Goal: Complete application form

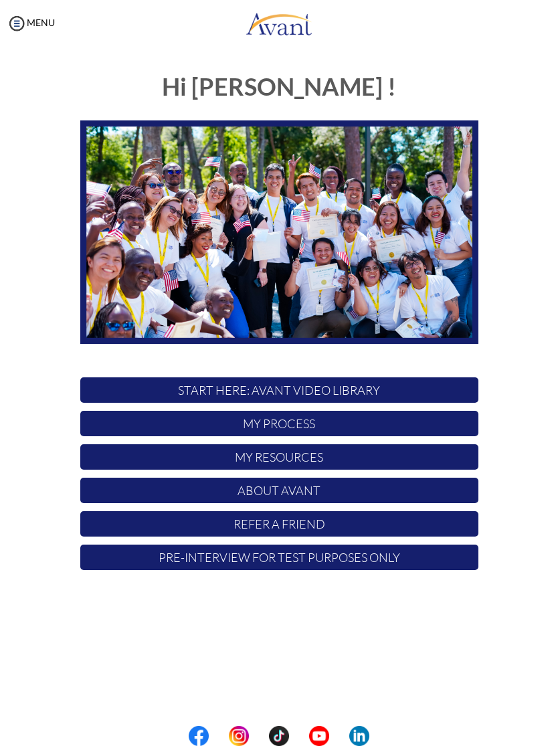
click at [335, 426] on p "My Process" at bounding box center [279, 423] width 398 height 25
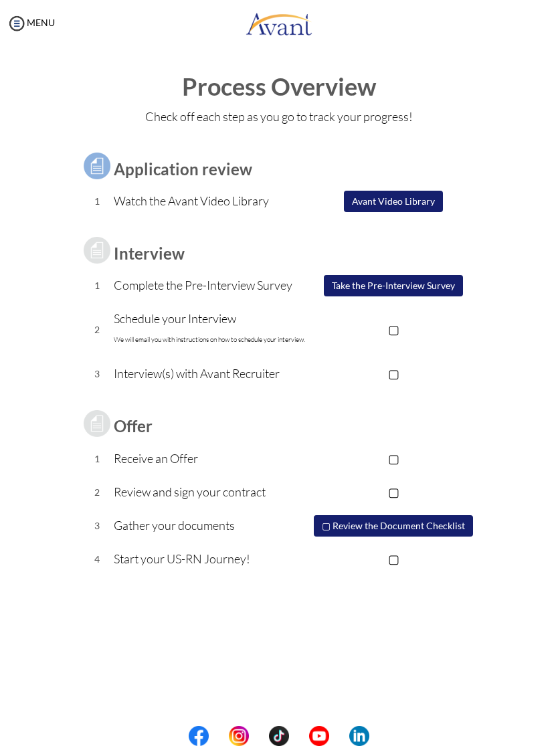
click at [432, 289] on button "Take the Pre-Interview Survey" at bounding box center [393, 285] width 139 height 21
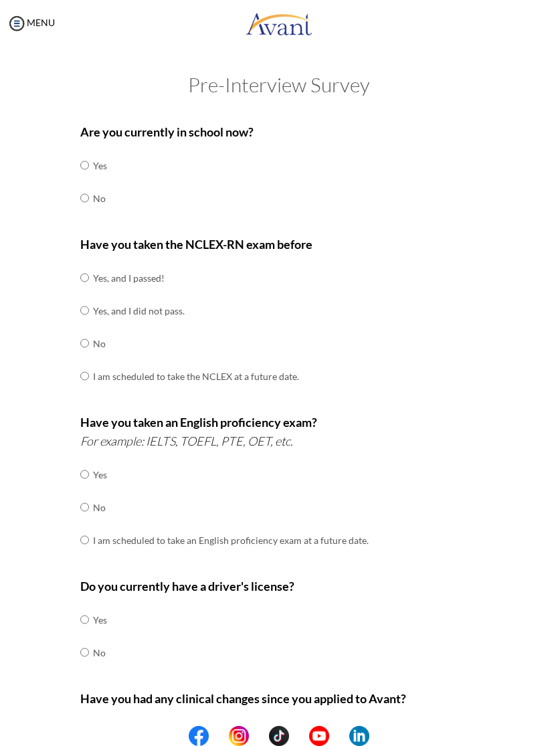
click at [98, 199] on td "No" at bounding box center [100, 198] width 14 height 33
click at [84, 193] on input "radio" at bounding box center [84, 198] width 9 height 27
radio input "true"
click at [106, 275] on td "Yes, and I passed!" at bounding box center [196, 278] width 206 height 33
click at [89, 283] on input "radio" at bounding box center [84, 277] width 9 height 27
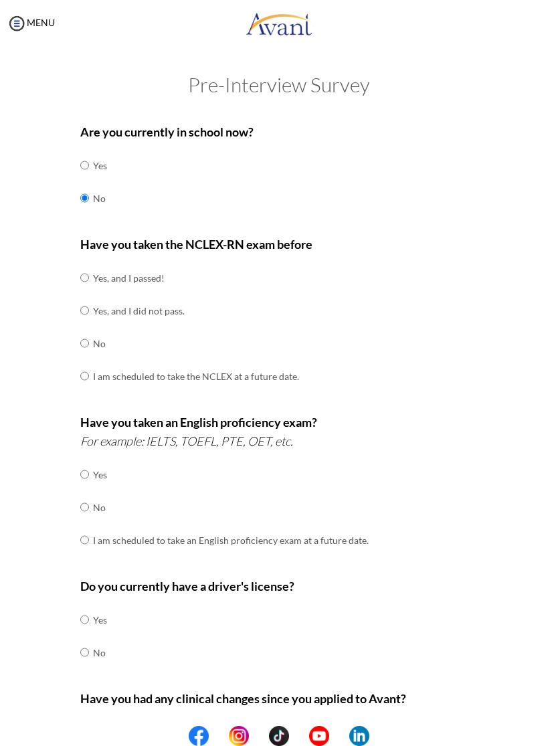
radio input "true"
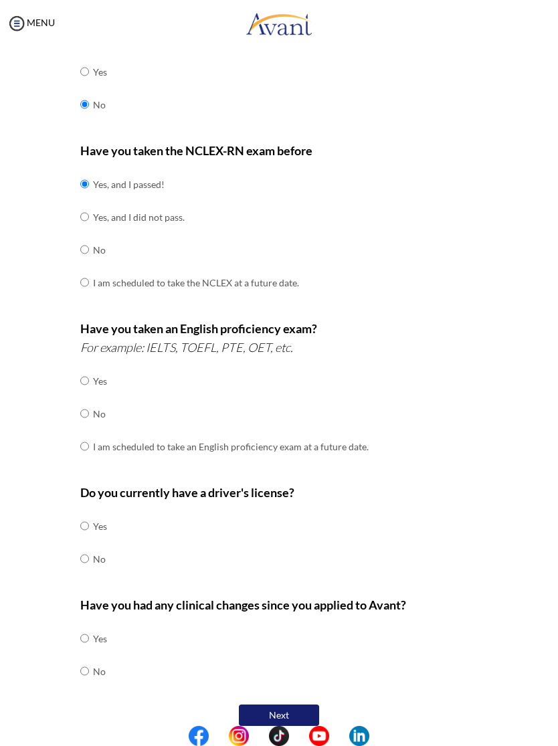
scroll to position [93, 0]
click at [88, 408] on input "radio" at bounding box center [84, 414] width 9 height 27
radio input "true"
click at [89, 516] on input "radio" at bounding box center [84, 526] width 9 height 27
radio input "true"
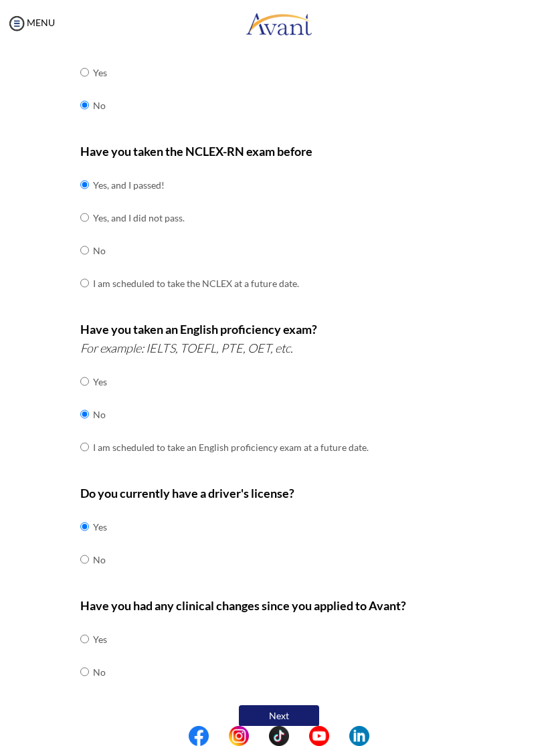
click at [85, 659] on input "radio" at bounding box center [84, 672] width 9 height 27
radio input "true"
click at [277, 706] on button "Next" at bounding box center [279, 716] width 80 height 21
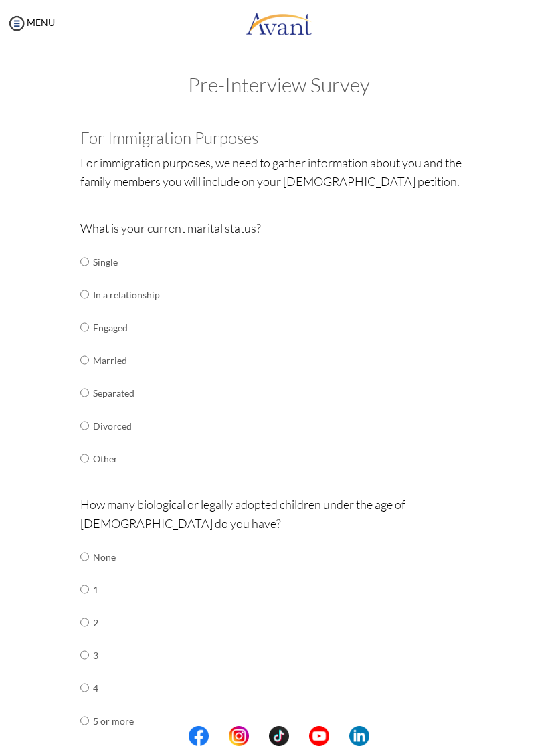
click at [89, 262] on input "radio" at bounding box center [84, 261] width 9 height 27
radio input "true"
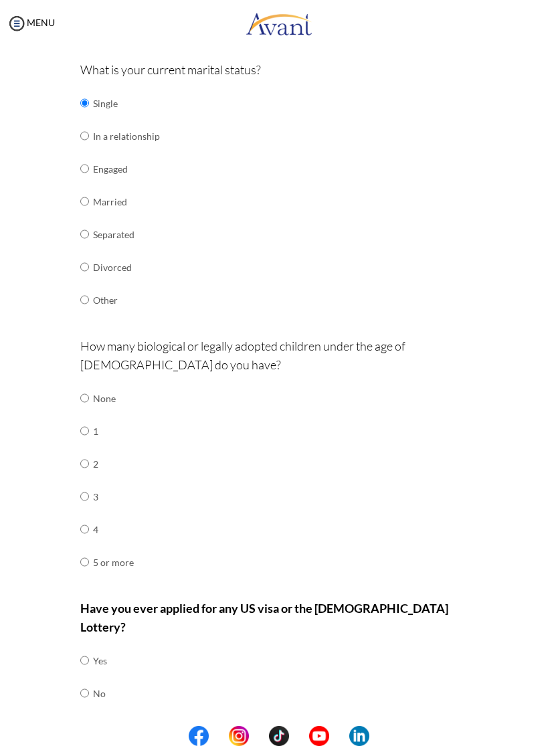
scroll to position [159, 0]
click at [89, 391] on input "radio" at bounding box center [84, 398] width 9 height 27
radio input "true"
click at [89, 680] on input "radio" at bounding box center [84, 693] width 9 height 27
radio input "true"
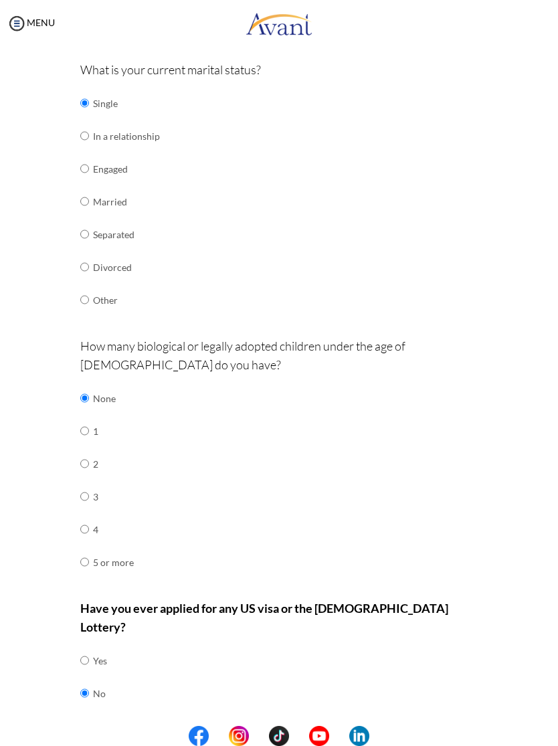
click at [322, 727] on button "Next" at bounding box center [323, 737] width 80 height 21
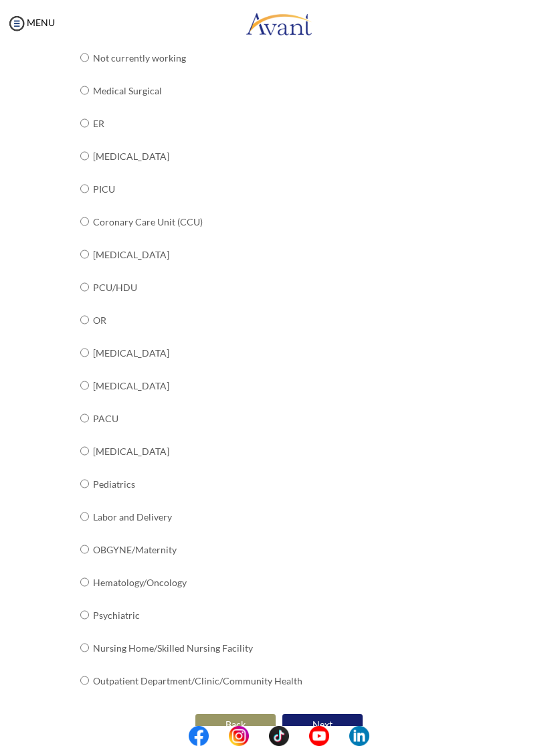
scroll to position [217, 0]
click at [171, 567] on td "Hematology/Oncology" at bounding box center [198, 583] width 210 height 33
click at [85, 570] on input "radio" at bounding box center [84, 583] width 9 height 27
radio input "true"
click at [341, 715] on button "Next" at bounding box center [323, 725] width 80 height 21
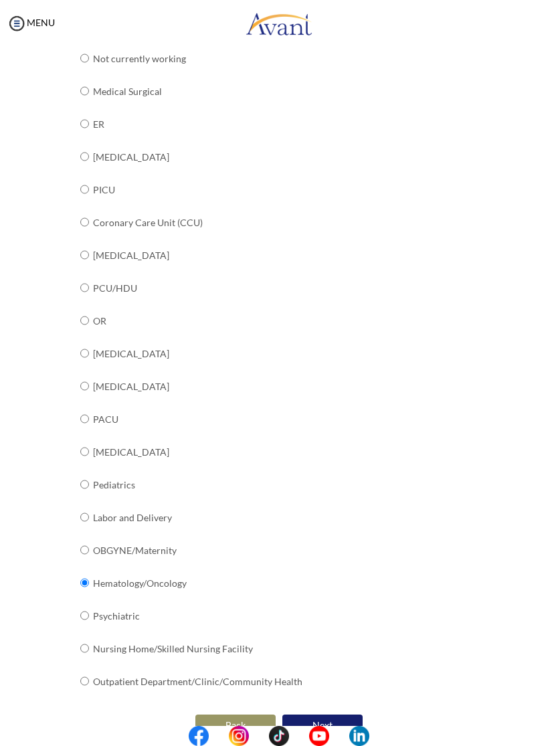
scroll to position [0, 0]
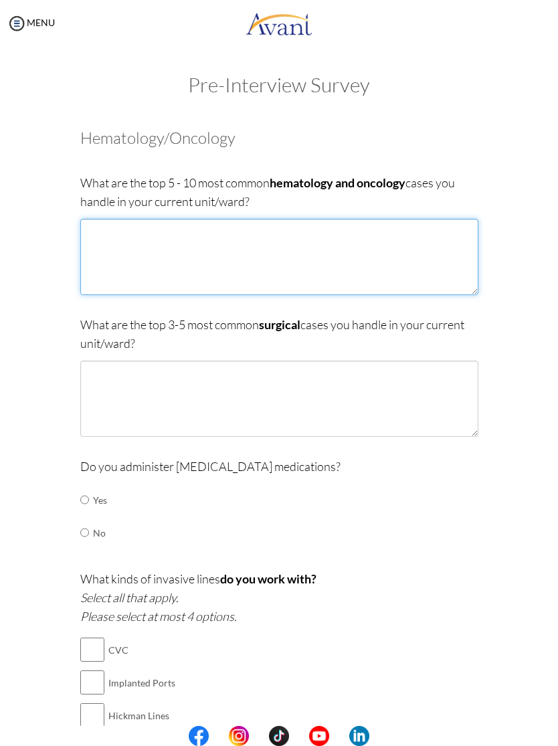
click at [443, 269] on textarea at bounding box center [279, 257] width 398 height 76
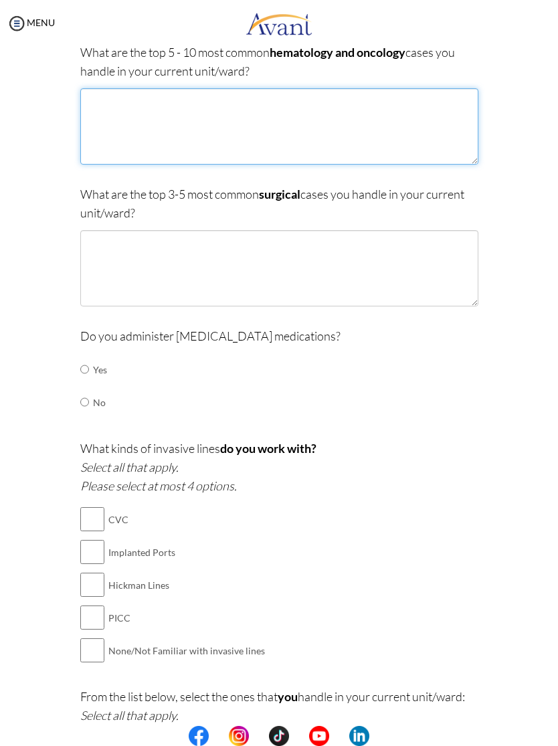
scroll to position [131, 0]
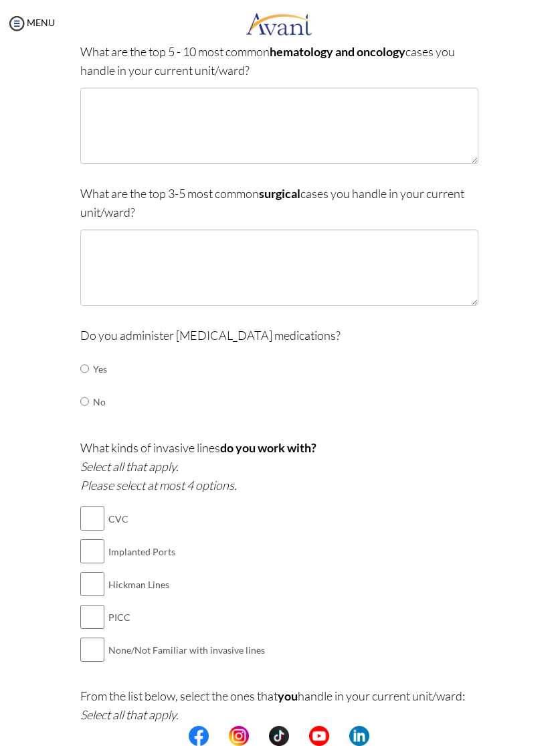
click at [89, 376] on input "radio" at bounding box center [84, 368] width 9 height 27
radio input "true"
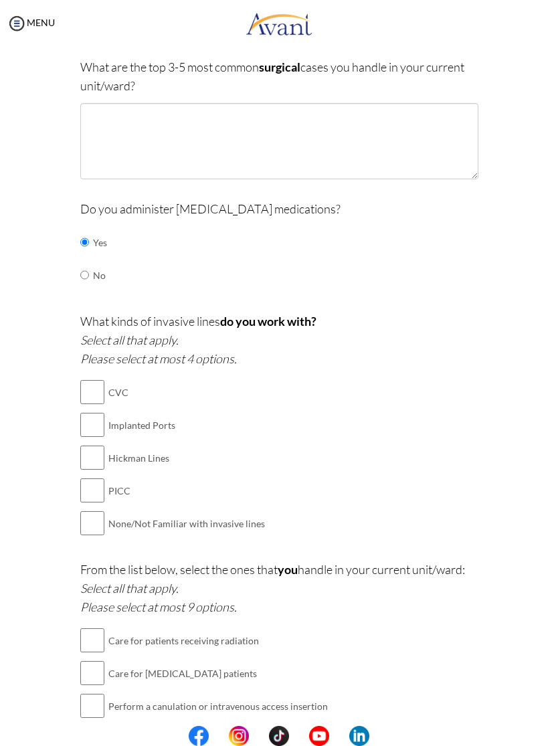
scroll to position [265, 0]
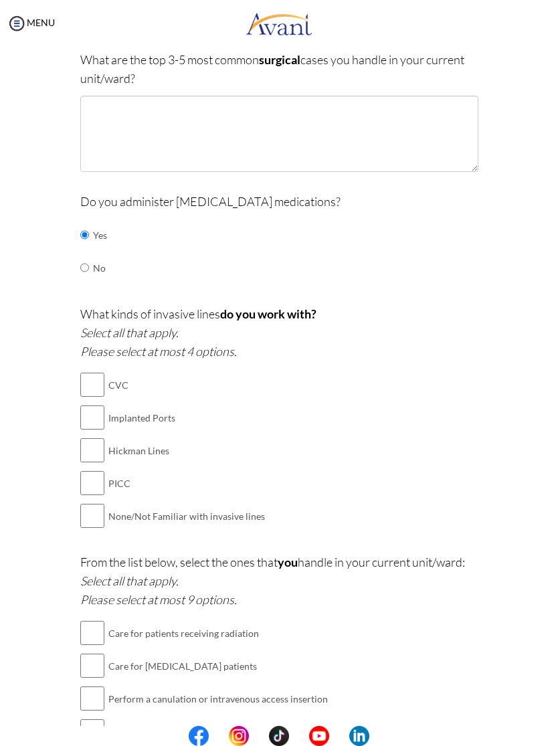
click at [89, 483] on input "checkbox" at bounding box center [92, 483] width 24 height 27
checkbox input "true"
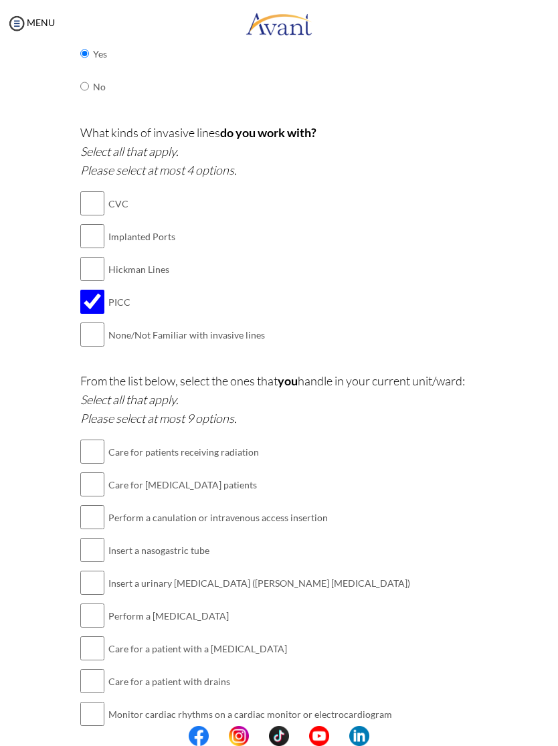
scroll to position [448, 0]
click at [98, 439] on input "checkbox" at bounding box center [92, 450] width 24 height 27
checkbox input "true"
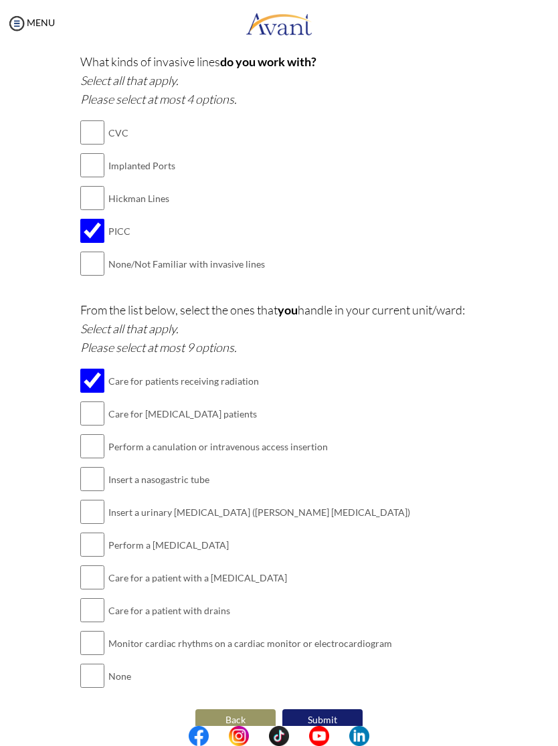
scroll to position [516, 0]
click at [86, 631] on input "checkbox" at bounding box center [92, 644] width 24 height 27
checkbox input "true"
click at [99, 598] on input "checkbox" at bounding box center [92, 611] width 24 height 27
checkbox input "true"
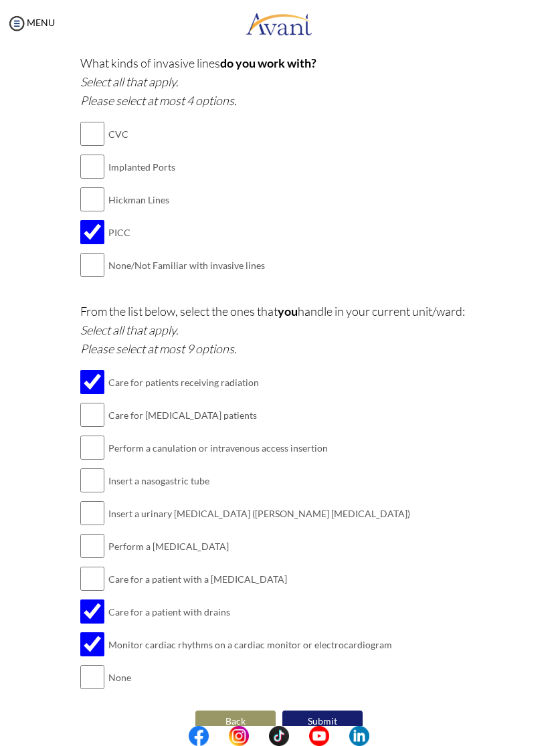
click at [97, 566] on input "checkbox" at bounding box center [92, 579] width 24 height 27
checkbox input "true"
click at [104, 533] on input "checkbox" at bounding box center [92, 546] width 24 height 27
checkbox input "true"
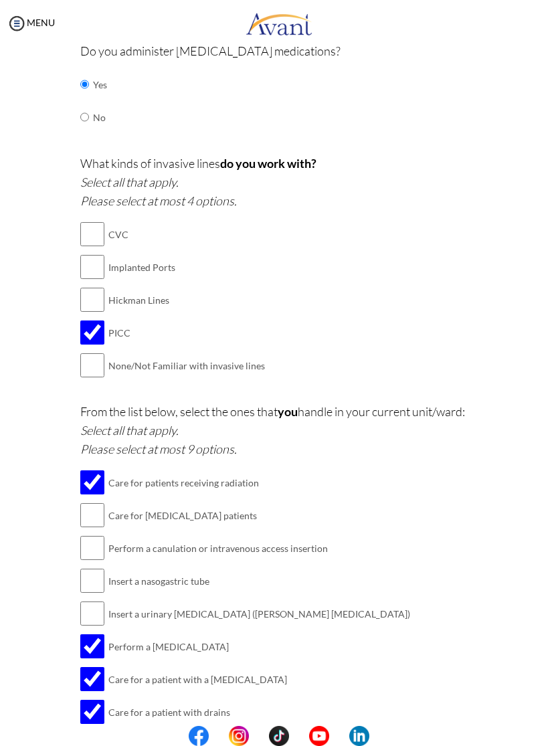
scroll to position [415, 0]
click at [96, 505] on input "checkbox" at bounding box center [92, 516] width 24 height 27
checkbox input "true"
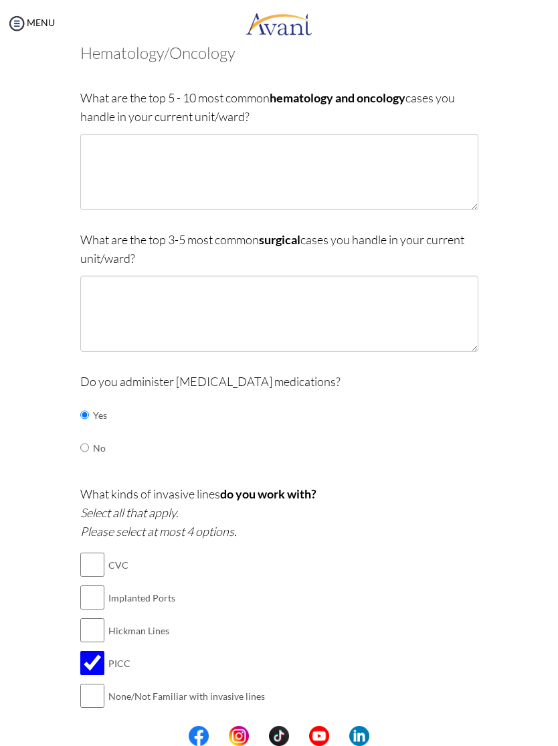
scroll to position [74, 0]
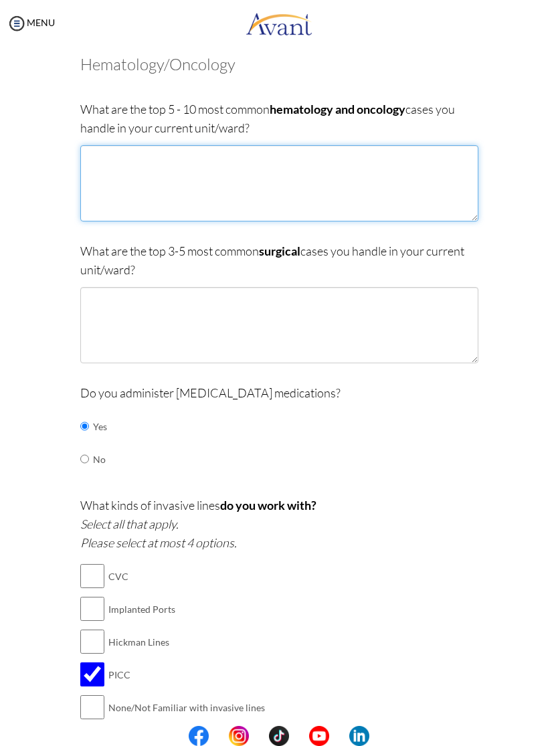
click at [368, 187] on textarea at bounding box center [279, 183] width 398 height 76
click at [104, 214] on textarea "- Acute Myeloid Leukemia (AML) - Anemia - Colon Cancer - Pancreatic Carcinoma -…" at bounding box center [279, 183] width 398 height 76
click at [175, 220] on textarea "- Acute Myeloid Leukemia (AML) - Anemia - Colon Cancer - Pancreatic Carcinoma -…" at bounding box center [279, 183] width 398 height 76
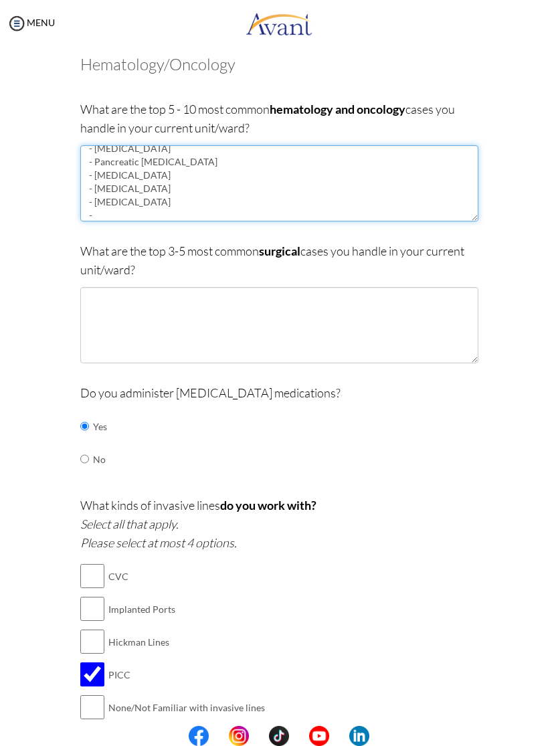
scroll to position [35, 0]
type textarea "- Acute Myeloid Leukemia (AML) - Anemia - Colon Cancer - Pancreatic Carcinoma -…"
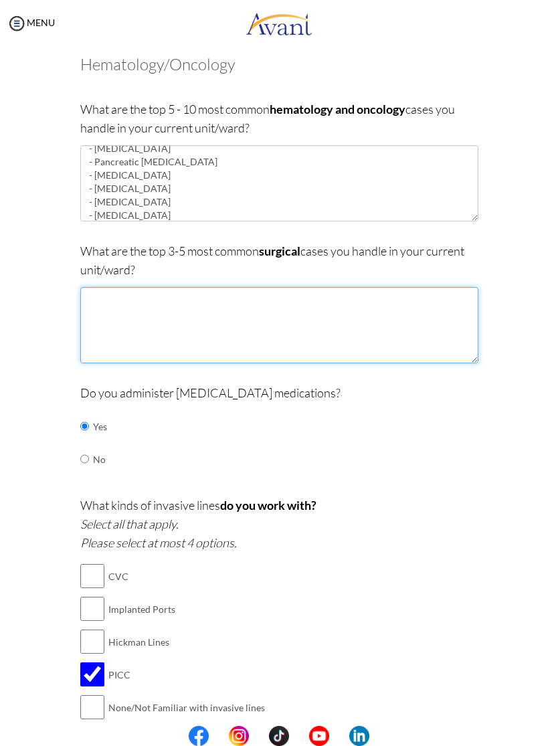
click at [372, 319] on textarea at bounding box center [279, 325] width 398 height 76
type textarea "-"
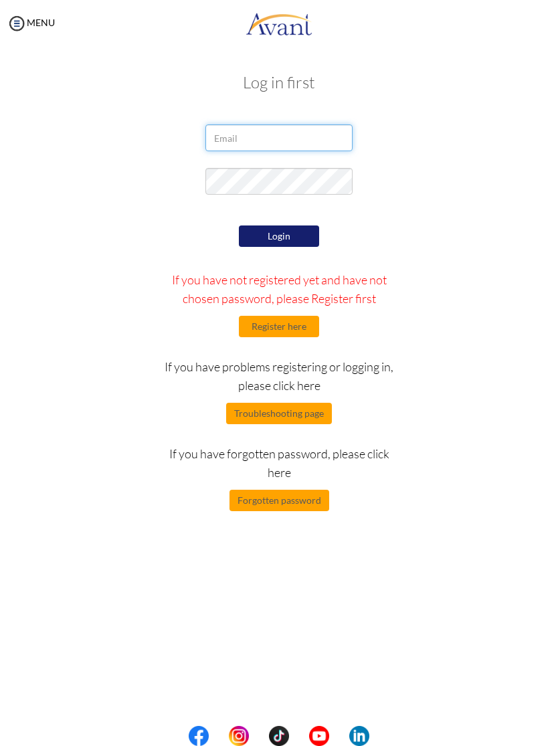
click at [298, 127] on input "email" at bounding box center [279, 138] width 147 height 27
click at [319, 149] on input "email" at bounding box center [279, 138] width 147 height 27
type input "amjovellanos@stlukes.com.ph"
click at [297, 238] on button "Login" at bounding box center [279, 236] width 80 height 21
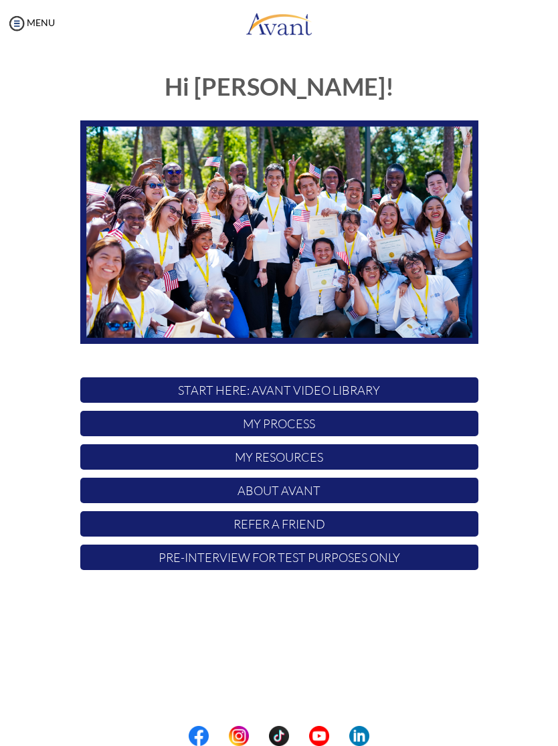
click at [366, 434] on p "My Process" at bounding box center [279, 423] width 398 height 25
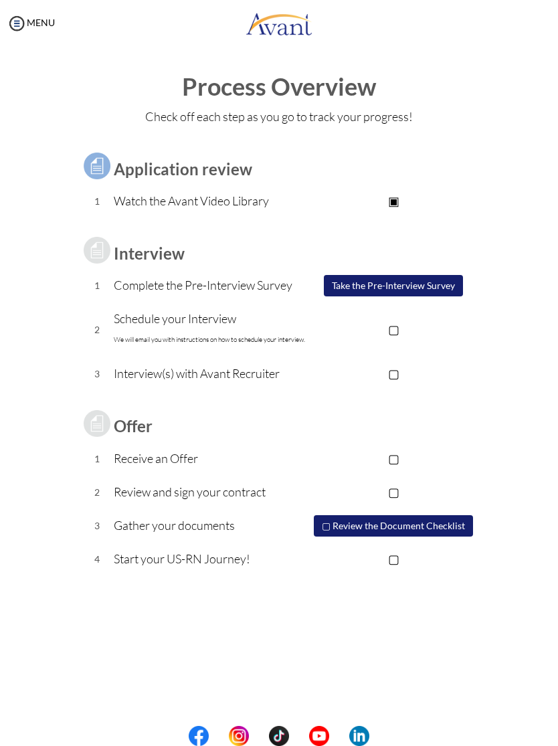
click at [451, 526] on button "▢ Review the Document Checklist" at bounding box center [393, 525] width 159 height 21
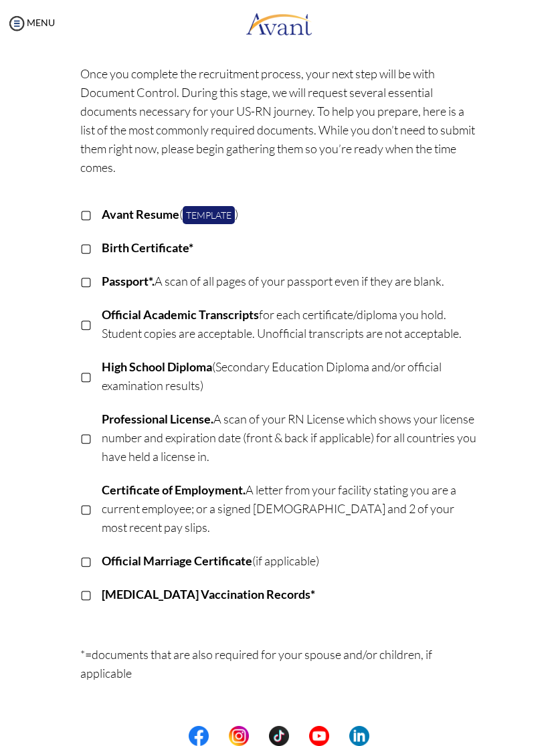
scroll to position [54, 0]
click at [82, 285] on p "▢" at bounding box center [85, 280] width 11 height 19
click at [90, 281] on p "▣" at bounding box center [85, 280] width 11 height 19
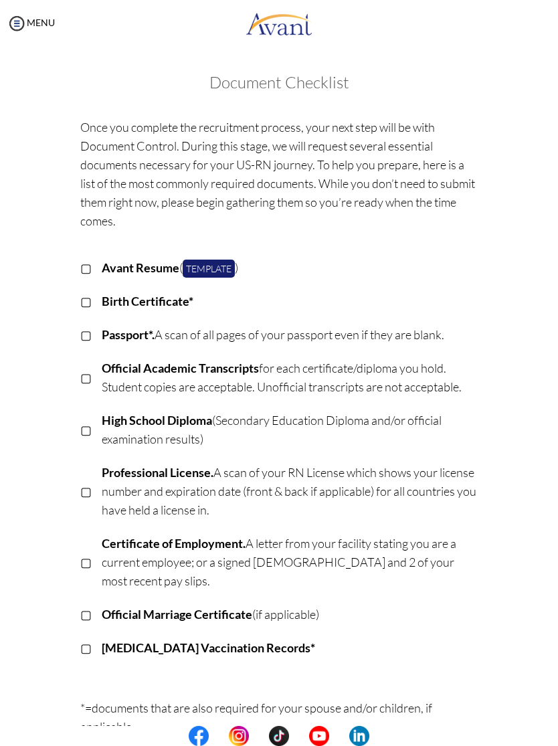
scroll to position [0, 0]
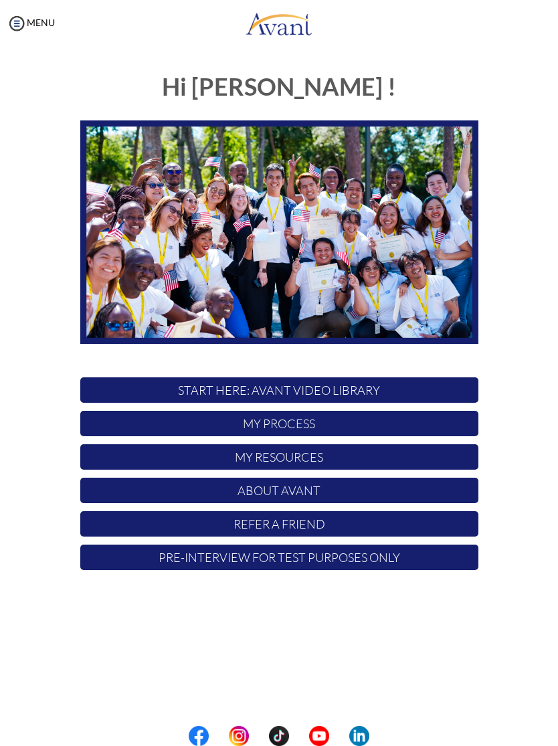
click at [391, 428] on p "My Process" at bounding box center [279, 423] width 398 height 25
